Goal: Task Accomplishment & Management: Manage account settings

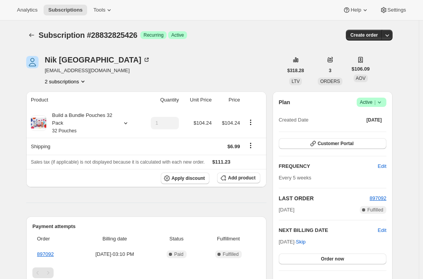
click at [53, 81] on button "2 subscriptions" at bounding box center [66, 82] width 42 height 8
click at [56, 96] on span "27421638738" at bounding box center [56, 96] width 31 height 6
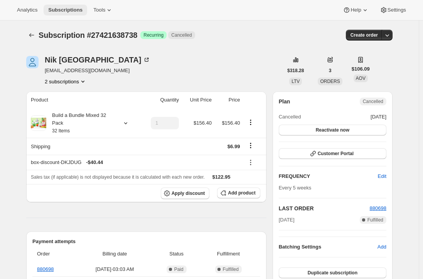
click at [61, 8] on span "Subscriptions" at bounding box center [65, 10] width 34 height 6
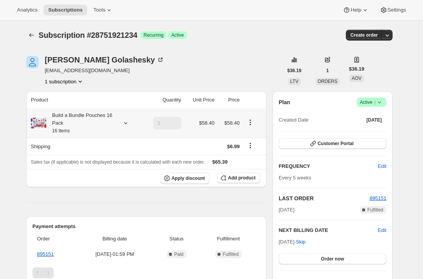
click at [76, 119] on div "Build a Bundle Pouches 16 Pack 16 Items" at bounding box center [80, 122] width 69 height 23
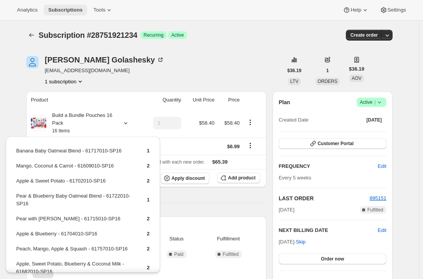
click at [67, 8] on span "Subscriptions" at bounding box center [65, 10] width 34 height 6
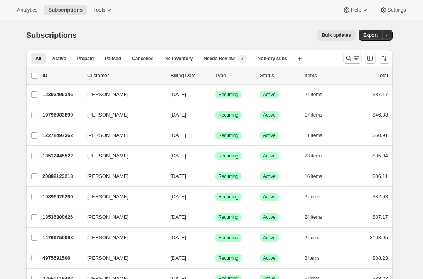
click at [349, 57] on icon "Search and filter results" at bounding box center [349, 58] width 8 height 8
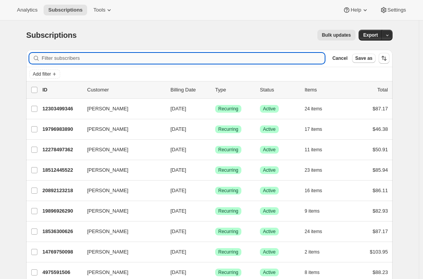
click at [172, 59] on input "Filter subscribers" at bounding box center [183, 58] width 283 height 11
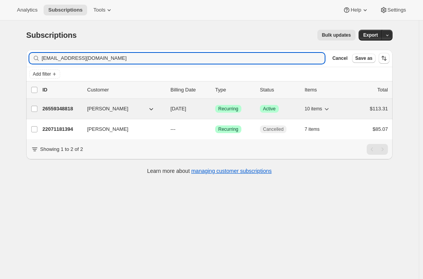
type input "cturk1011@gmail.com"
click at [62, 106] on p "26559348818" at bounding box center [61, 109] width 39 height 8
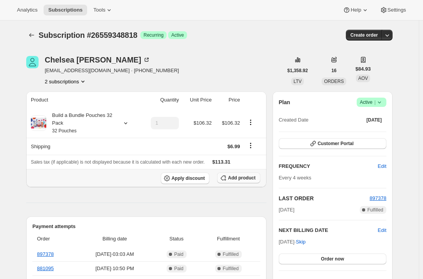
click at [254, 179] on span "Add product" at bounding box center [241, 178] width 27 height 6
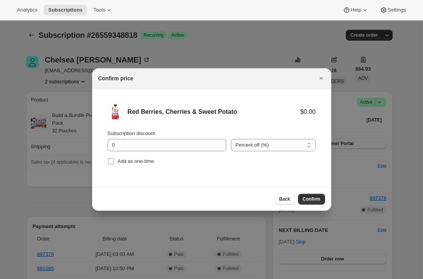
drag, startPoint x: 110, startPoint y: 161, endPoint x: 119, endPoint y: 164, distance: 9.2
click at [110, 161] on input "Add as one-time" at bounding box center [111, 161] width 6 height 6
checkbox input "true"
click at [318, 205] on div "Back Confirm" at bounding box center [211, 199] width 239 height 24
click at [310, 197] on span "Confirm" at bounding box center [312, 199] width 18 height 6
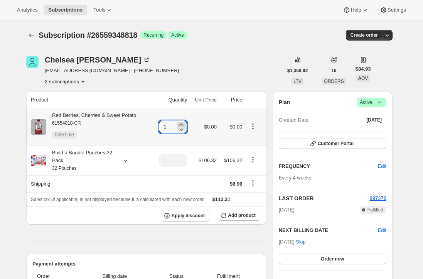
click at [180, 125] on icon at bounding box center [181, 125] width 8 height 8
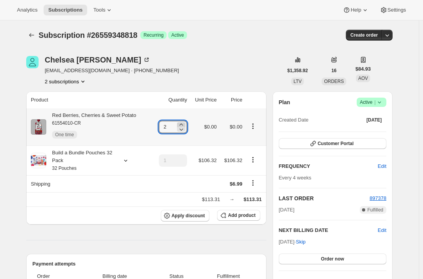
click at [180, 125] on icon at bounding box center [181, 125] width 8 height 8
type input "3"
click at [105, 116] on div "Red Berries, Cherries & Sweet Potato 61554010-CR One time" at bounding box center [91, 126] width 90 height 31
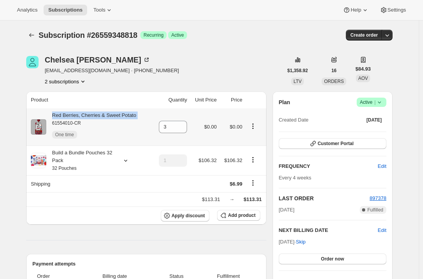
copy div "Red Berries, Cherries & Sweet Potato"
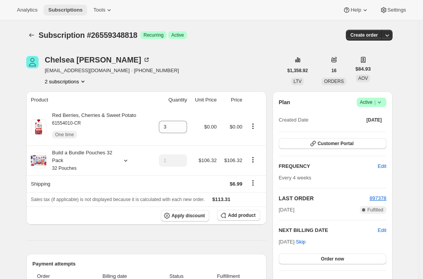
click at [64, 12] on span "Subscriptions" at bounding box center [65, 10] width 34 height 6
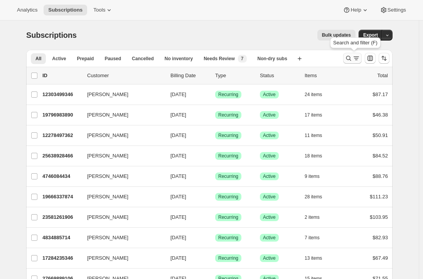
click at [350, 60] on icon "Search and filter results" at bounding box center [349, 58] width 8 height 8
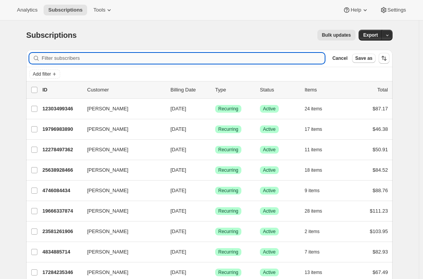
click at [138, 58] on input "Filter subscribers" at bounding box center [183, 58] width 283 height 11
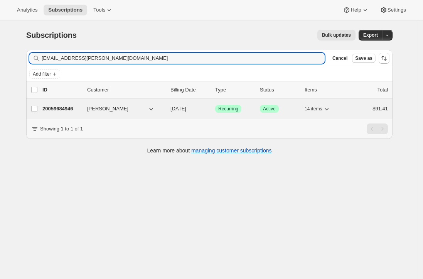
type input "heather.sitzler@gmail.com"
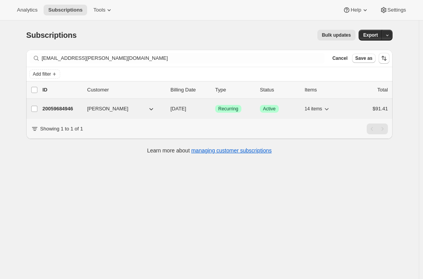
click at [73, 106] on p "20059684946" at bounding box center [61, 109] width 39 height 8
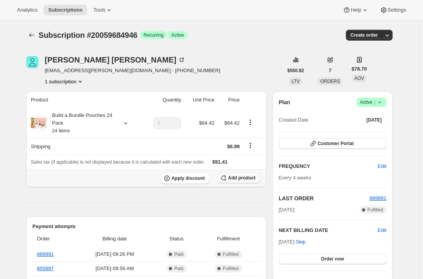
click at [236, 179] on span "Add product" at bounding box center [241, 178] width 27 height 6
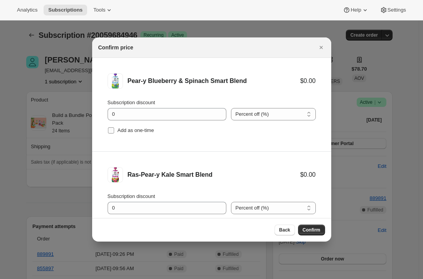
click at [116, 131] on label "Add as one-time" at bounding box center [131, 130] width 47 height 11
click at [114, 131] on input "Add as one-time" at bounding box center [111, 130] width 6 height 6
checkbox input "true"
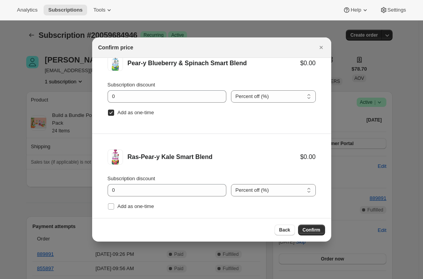
scroll to position [32, 0]
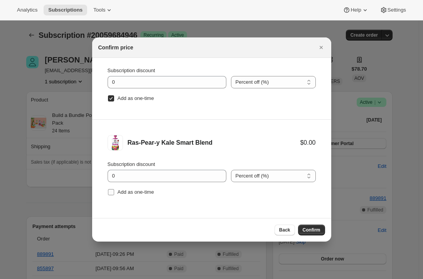
drag, startPoint x: 113, startPoint y: 190, endPoint x: 125, endPoint y: 195, distance: 13.0
click at [112, 190] on input "Add as one-time" at bounding box center [111, 192] width 6 height 6
checkbox input "true"
click at [310, 232] on span "Confirm" at bounding box center [312, 230] width 18 height 6
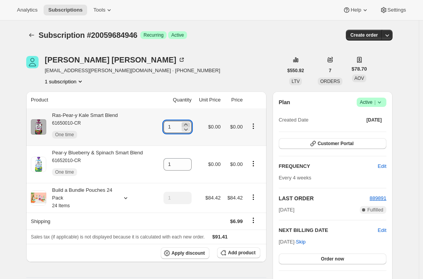
click at [187, 124] on icon at bounding box center [186, 125] width 8 height 8
type input "2"
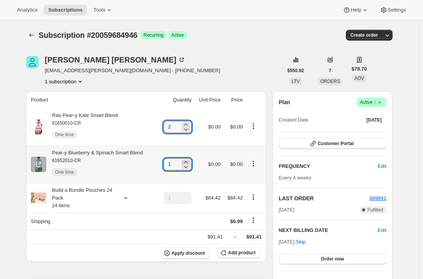
click at [187, 161] on icon at bounding box center [186, 162] width 8 height 8
click at [187, 160] on icon at bounding box center [186, 162] width 8 height 8
click at [187, 166] on icon at bounding box center [186, 167] width 8 height 8
type input "3"
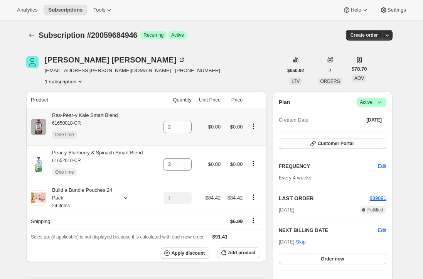
click at [107, 115] on div "Ras-Pear-y Kale Smart Blend 61650010-CR One time" at bounding box center [82, 126] width 72 height 31
copy div "Ras-Pear-y Kale Smart Blend"
click at [103, 154] on div "Pear-y Blueberry & Spinach Smart Blend 61652010-CR One time" at bounding box center [94, 164] width 97 height 31
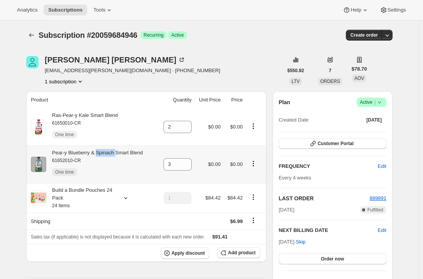
click at [103, 154] on div "Pear-y Blueberry & Spinach Smart Blend 61652010-CR One time" at bounding box center [94, 164] width 97 height 31
copy div "Pear-y Blueberry & Spinach Smart Blend"
click at [64, 9] on span "Subscriptions" at bounding box center [65, 10] width 34 height 6
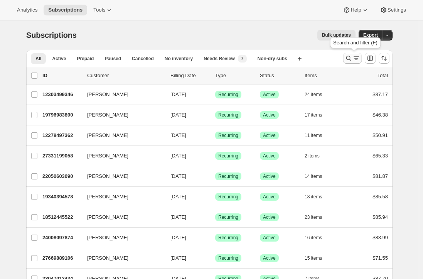
click at [351, 57] on icon "Search and filter results" at bounding box center [348, 58] width 5 height 5
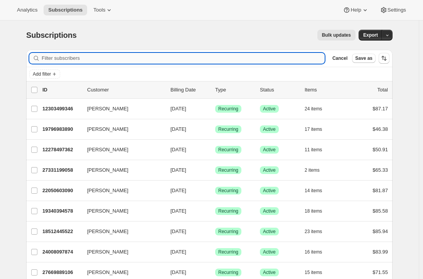
click at [163, 57] on input "Filter subscribers" at bounding box center [183, 58] width 283 height 11
paste input "ninapolyne@yahoo.com"
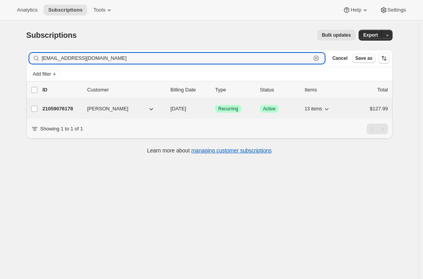
type input "ninapolyne@yahoo.com"
click at [64, 107] on p "21059076178" at bounding box center [61, 109] width 39 height 8
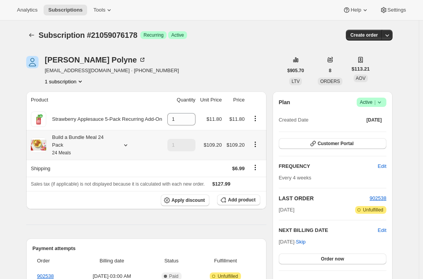
click at [66, 140] on div "Build a Bundle Meal 24 Pack 24 Meals" at bounding box center [80, 144] width 69 height 23
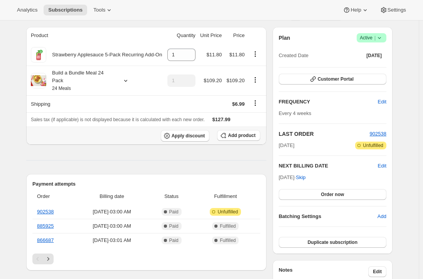
scroll to position [77, 0]
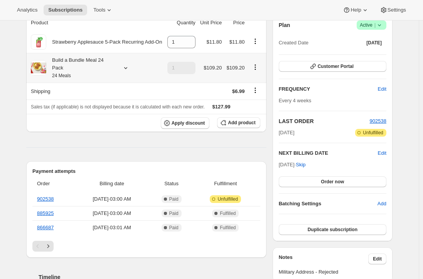
click at [82, 62] on div "Build a Bundle Meal 24 Pack 24 Meals" at bounding box center [80, 67] width 69 height 23
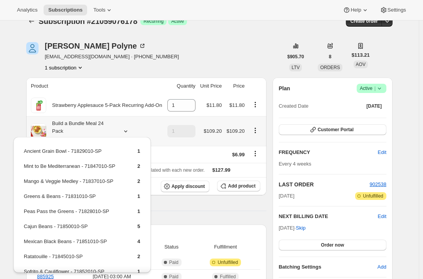
scroll to position [0, 0]
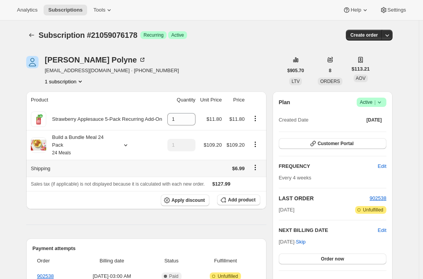
scroll to position [39, 0]
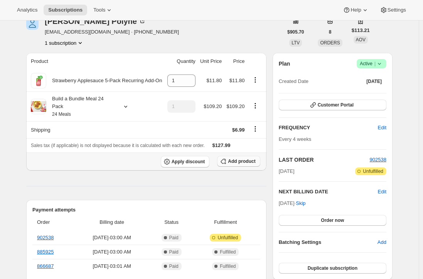
click at [236, 158] on span "Add product" at bounding box center [241, 161] width 27 height 6
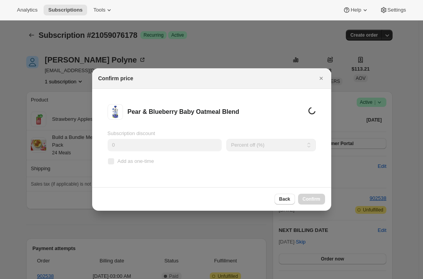
scroll to position [0, 0]
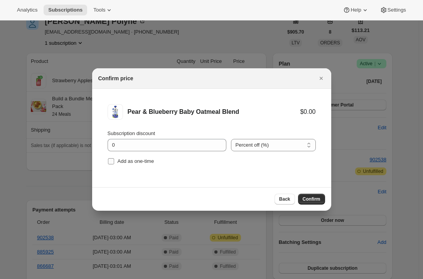
click at [113, 163] on input "Add as one-time" at bounding box center [111, 161] width 6 height 6
checkbox input "true"
click at [314, 198] on span "Confirm" at bounding box center [312, 199] width 18 height 6
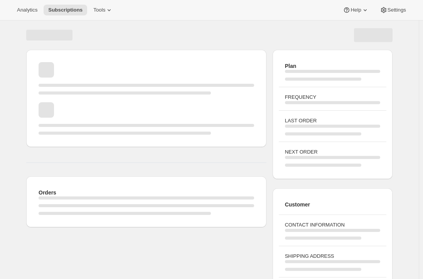
scroll to position [39, 0]
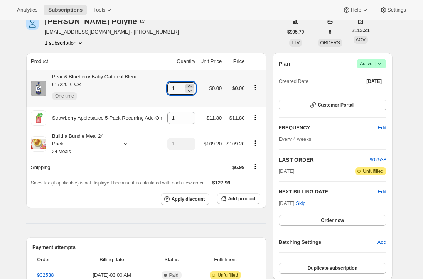
click at [194, 84] on icon at bounding box center [190, 86] width 8 height 8
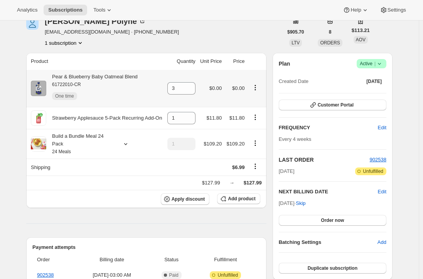
click at [124, 76] on div "Pear & Blueberry Baby Oatmeal Blend 61722010-CR One time" at bounding box center [91, 88] width 91 height 31
copy div "Pear & Blueberry Baby Oatmeal Blend"
click at [194, 91] on icon at bounding box center [190, 91] width 8 height 8
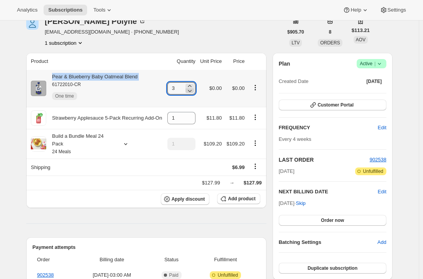
type input "2"
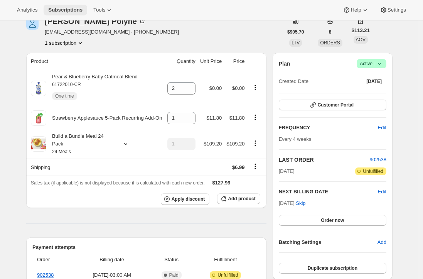
click at [61, 11] on span "Subscriptions" at bounding box center [65, 10] width 34 height 6
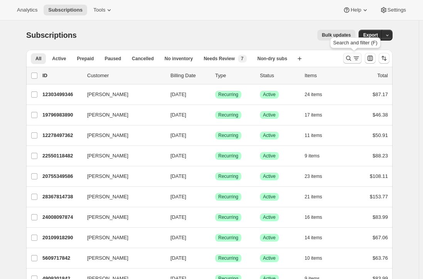
click at [346, 58] on button "Search and filter results" at bounding box center [352, 58] width 19 height 11
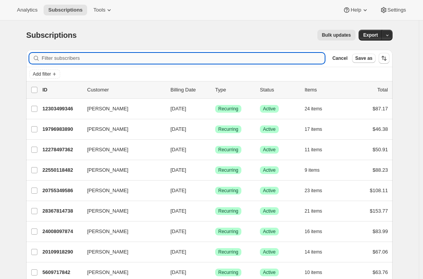
click at [197, 59] on input "Filter subscribers" at bounding box center [183, 58] width 283 height 11
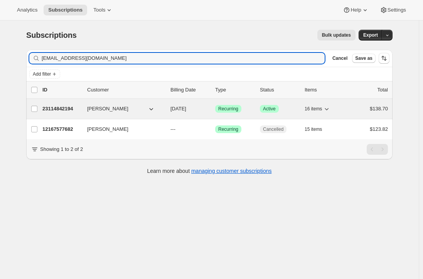
type input "nicole051693@gmail.com"
click at [59, 107] on p "23114842194" at bounding box center [61, 109] width 39 height 8
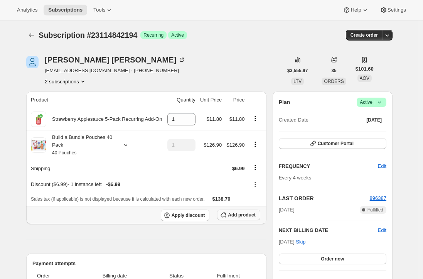
click at [240, 215] on span "Add product" at bounding box center [241, 215] width 27 height 6
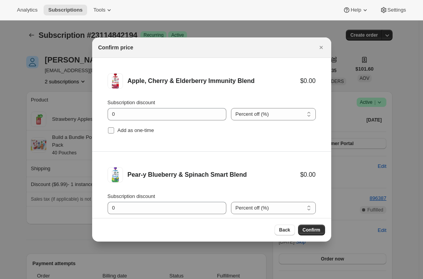
click at [110, 128] on label "Add as one-time" at bounding box center [131, 130] width 47 height 11
click at [110, 132] on input "Add as one-time" at bounding box center [111, 130] width 6 height 6
checkbox input "true"
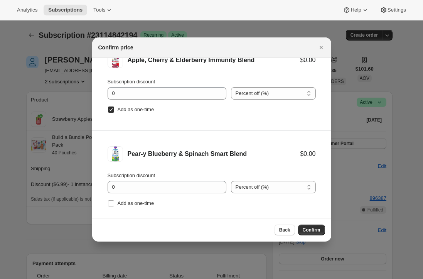
scroll to position [32, 0]
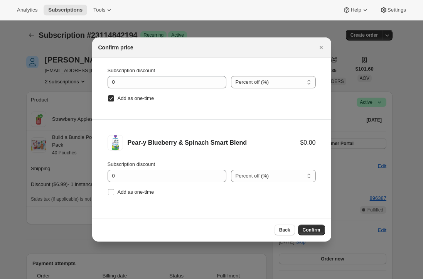
click at [106, 191] on li "Pear-y Blueberry & Spinach Smart Blend $0.00 Subscription discount 0 Percent of…" at bounding box center [211, 166] width 239 height 93
click at [115, 192] on label "Add as one-time" at bounding box center [131, 192] width 47 height 11
click at [114, 192] on input "Add as one-time" at bounding box center [111, 192] width 6 height 6
checkbox input "true"
click at [308, 229] on span "Confirm" at bounding box center [312, 230] width 18 height 6
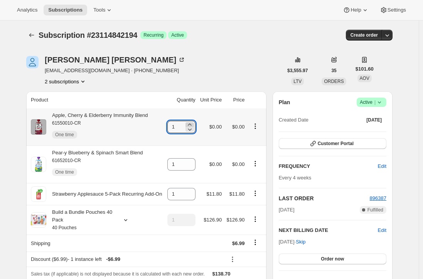
click at [193, 122] on icon at bounding box center [190, 125] width 8 height 8
type input "2"
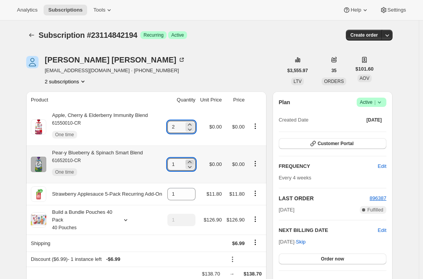
click at [193, 160] on icon at bounding box center [190, 162] width 8 height 8
type input "2"
click at [122, 113] on div "Apple, Cherry & Elderberry Immunity Blend 61550010-CR One time" at bounding box center [97, 126] width 102 height 31
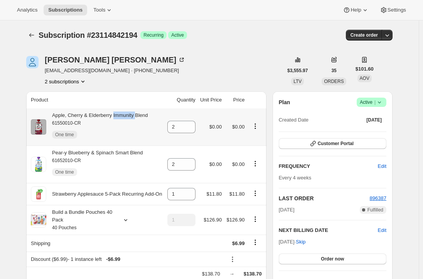
click at [122, 113] on div "Apple, Cherry & Elderberry Immunity Blend 61550010-CR One time" at bounding box center [97, 126] width 102 height 31
click at [119, 115] on div "Apple, Cherry & Elderberry Immunity Blend 61550010-CR One time" at bounding box center [97, 126] width 102 height 31
click at [115, 151] on div "Pear-y Blueberry & Spinach Smart Blend 61652010-CR One time" at bounding box center [94, 164] width 97 height 31
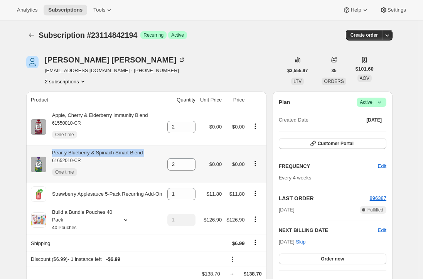
click at [115, 151] on div "Pear-y Blueberry & Spinach Smart Blend 61652010-CR One time" at bounding box center [94, 164] width 97 height 31
copy div "Pear-y Blueberry & Spinach Smart Blend"
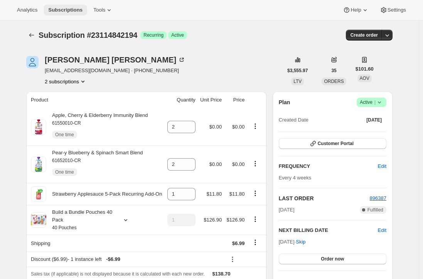
click at [67, 12] on span "Subscriptions" at bounding box center [65, 10] width 34 height 6
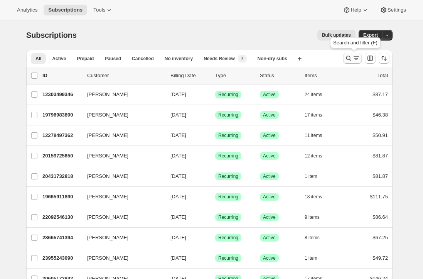
click at [348, 59] on icon "Search and filter results" at bounding box center [349, 58] width 8 height 8
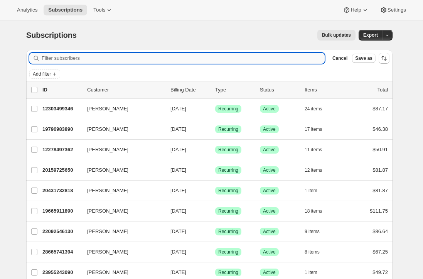
click at [134, 53] on input "Filter subscribers" at bounding box center [183, 58] width 283 height 11
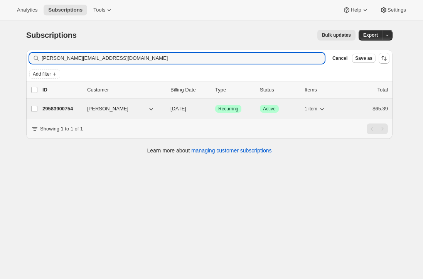
type input "[PERSON_NAME][EMAIL_ADDRESS][DOMAIN_NAME]"
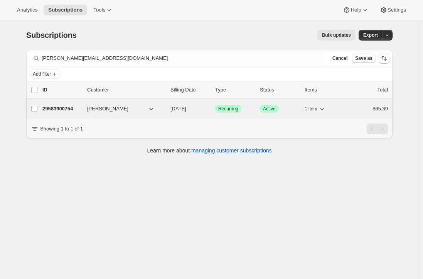
click at [51, 109] on p "29583900754" at bounding box center [61, 109] width 39 height 8
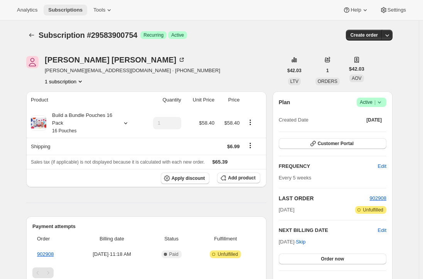
click at [67, 10] on span "Subscriptions" at bounding box center [65, 10] width 34 height 6
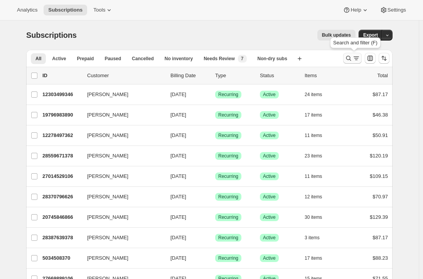
click at [357, 61] on icon "Search and filter results" at bounding box center [357, 58] width 8 height 8
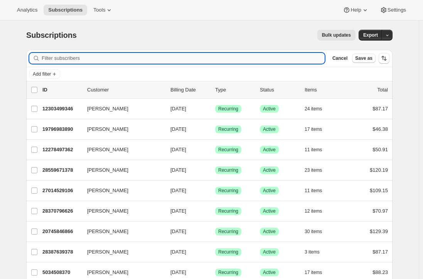
click at [174, 58] on input "Filter subscribers" at bounding box center [183, 58] width 283 height 11
paste input "[EMAIL_ADDRESS][DOMAIN_NAME]"
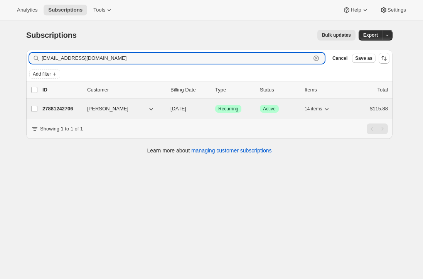
type input "[EMAIL_ADDRESS][DOMAIN_NAME]"
click at [63, 108] on p "27881242706" at bounding box center [61, 109] width 39 height 8
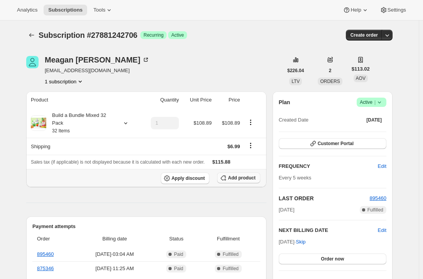
click at [253, 179] on span "Add product" at bounding box center [241, 178] width 27 height 6
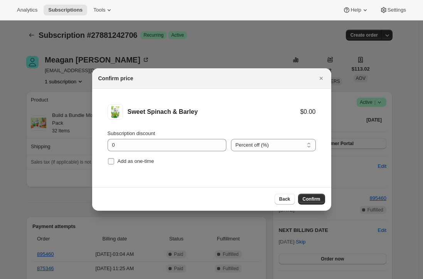
click at [108, 164] on input "Add as one-time" at bounding box center [111, 161] width 6 height 6
checkbox input "true"
click at [315, 200] on span "Confirm" at bounding box center [312, 199] width 18 height 6
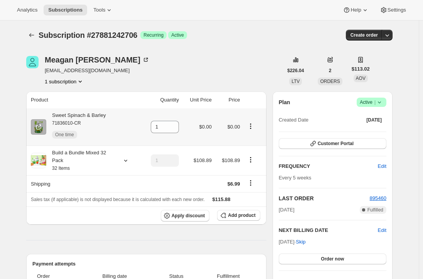
click at [99, 115] on div "Sweet Spinach & [PERSON_NAME] 71836010-CR One time" at bounding box center [75, 126] width 59 height 31
copy div "Sweet Spinach & Barley"
click at [175, 125] on icon at bounding box center [172, 124] width 3 height 2
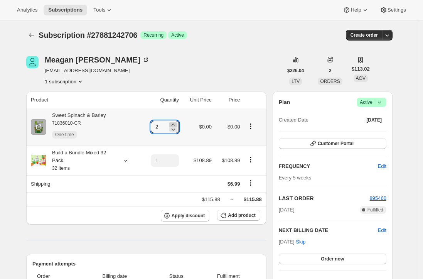
click at [175, 125] on icon at bounding box center [172, 124] width 3 height 2
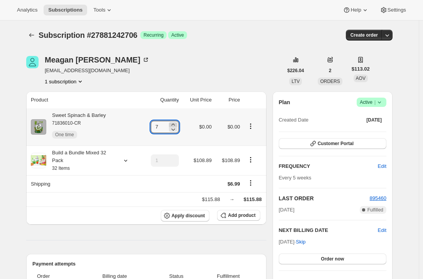
click at [175, 125] on icon at bounding box center [172, 124] width 3 height 2
type input "8"
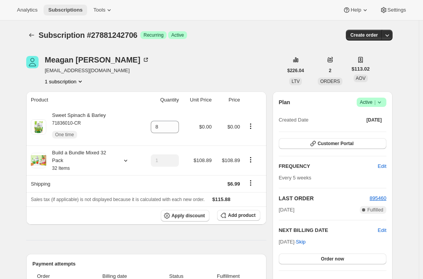
click at [62, 8] on span "Subscriptions" at bounding box center [65, 10] width 34 height 6
